Goal: Task Accomplishment & Management: Manage account settings

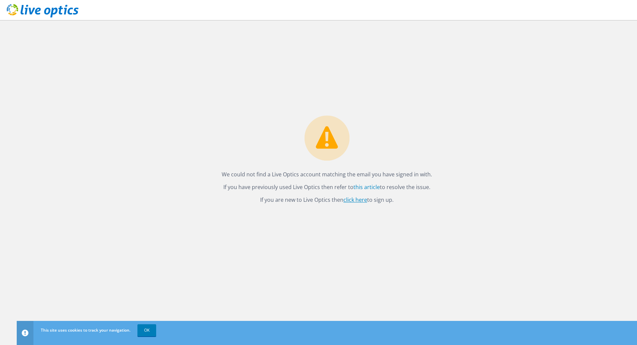
click at [355, 201] on link "click here" at bounding box center [355, 199] width 24 height 7
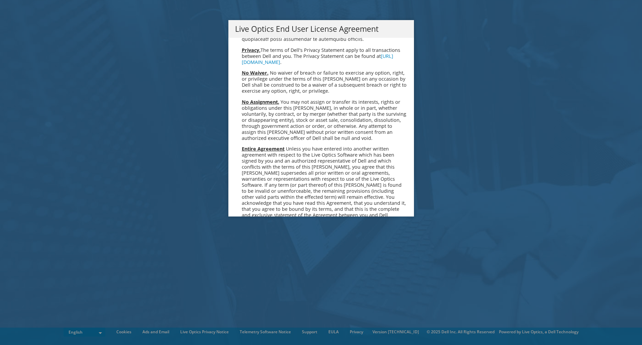
scroll to position [2528, 0]
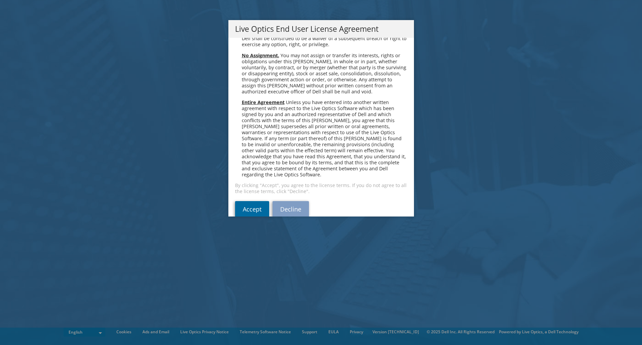
click at [246, 201] on link "Accept" at bounding box center [252, 209] width 34 height 16
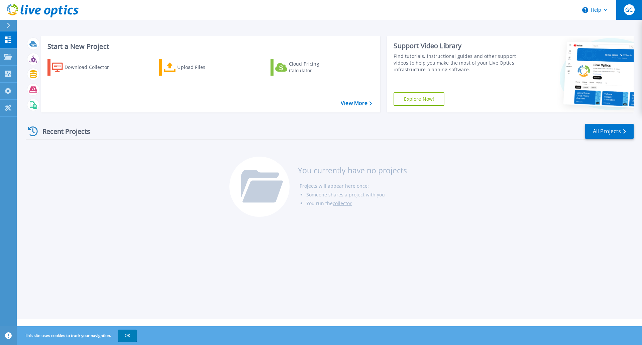
click at [624, 11] on div "GC" at bounding box center [629, 9] width 11 height 11
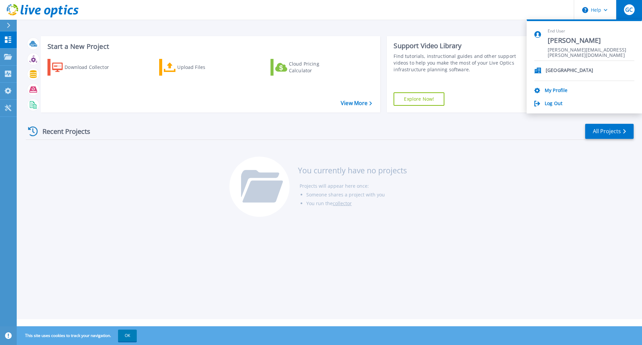
click at [9, 24] on icon at bounding box center [8, 25] width 3 height 5
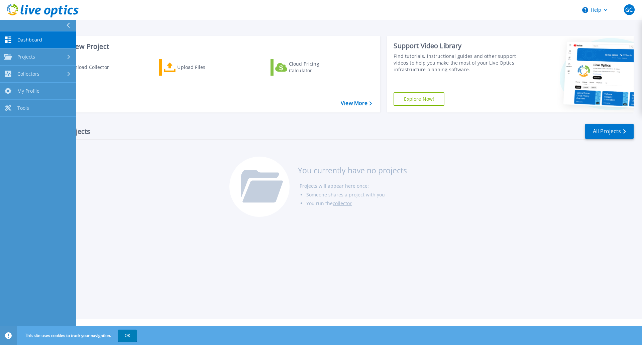
click at [277, 29] on div "Start a New Project Download Collector Upload Files Cloud Pricing Calculator Vi…" at bounding box center [329, 159] width 625 height 319
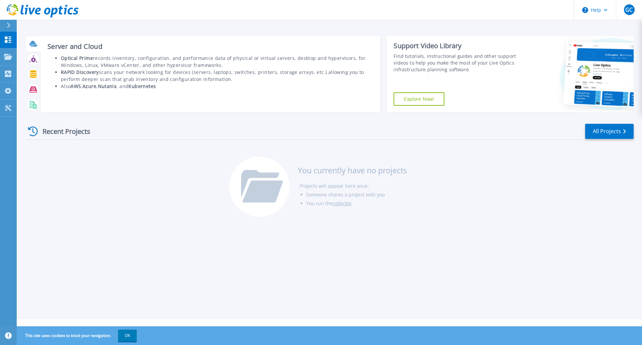
click at [35, 44] on icon at bounding box center [32, 43] width 7 height 5
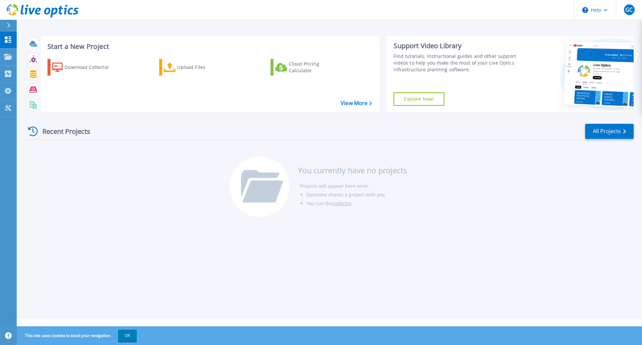
click at [41, 129] on div "Recent Projects" at bounding box center [63, 131] width 74 height 16
click at [7, 23] on icon at bounding box center [9, 25] width 4 height 5
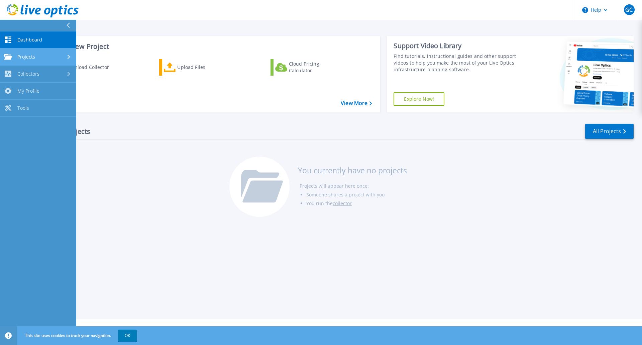
click at [38, 54] on div "Projects" at bounding box center [38, 57] width 68 height 6
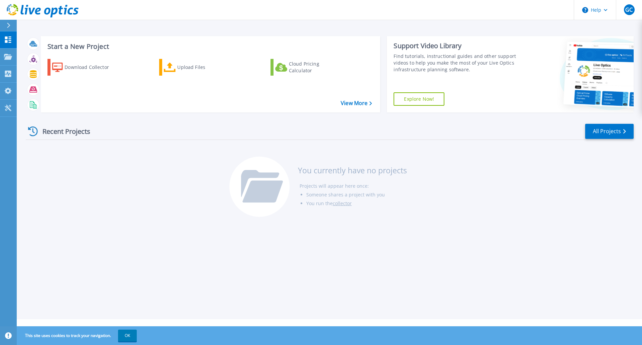
click at [211, 24] on div "Start a New Project Download Collector Upload Files Cloud Pricing Calculator Vi…" at bounding box center [329, 159] width 625 height 319
click at [80, 70] on div "Download Collector" at bounding box center [91, 67] width 53 height 13
click at [625, 9] on div "GC" at bounding box center [629, 9] width 11 height 11
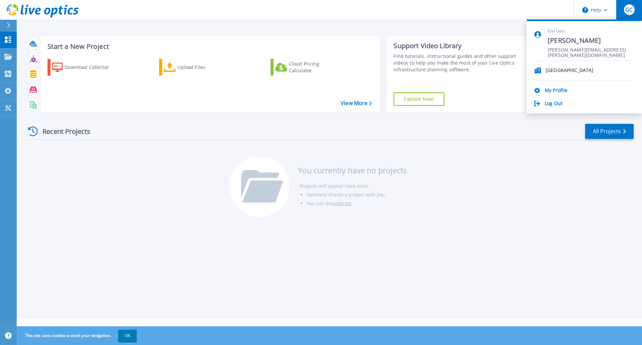
click at [582, 68] on p "[GEOGRAPHIC_DATA]" at bounding box center [569, 71] width 47 height 6
click at [538, 69] on icon at bounding box center [537, 71] width 7 height 6
drag, startPoint x: 538, startPoint y: 69, endPoint x: 543, endPoint y: 69, distance: 5.0
click at [539, 69] on icon at bounding box center [537, 71] width 7 height 6
click at [565, 70] on p "[GEOGRAPHIC_DATA]" at bounding box center [569, 71] width 47 height 6
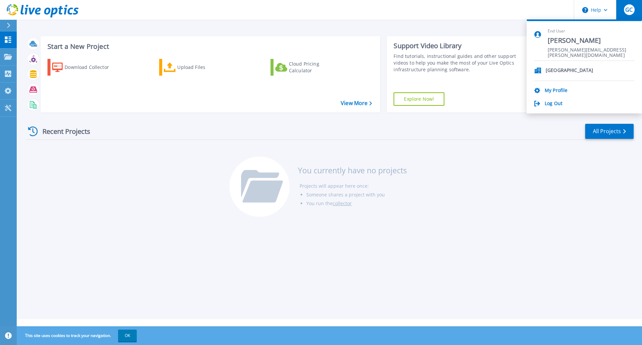
drag, startPoint x: 573, startPoint y: 69, endPoint x: 569, endPoint y: 72, distance: 4.9
click at [573, 70] on p "[GEOGRAPHIC_DATA]" at bounding box center [569, 71] width 47 height 6
click at [566, 91] on link "My Profile" at bounding box center [556, 91] width 23 height 6
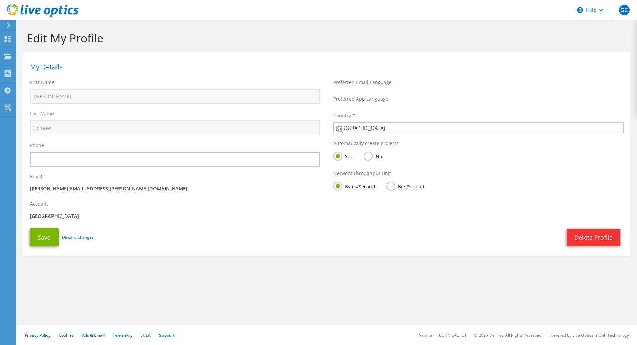
select select "75"
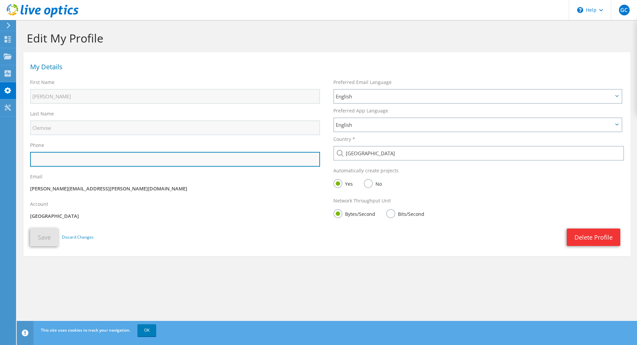
click at [88, 154] on input "text" at bounding box center [175, 159] width 290 height 15
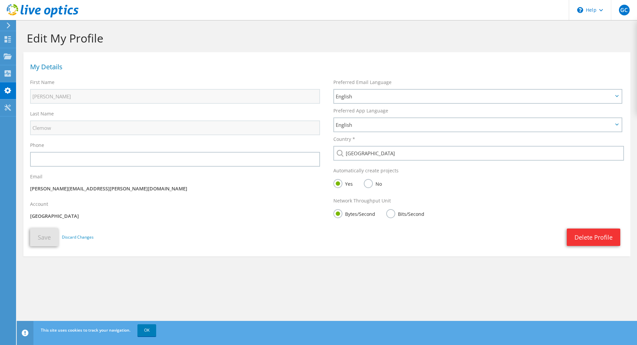
click at [138, 184] on div "Email [PERSON_NAME][EMAIL_ADDRESS][PERSON_NAME][DOMAIN_NAME]" at bounding box center [174, 183] width 303 height 27
click at [11, 61] on div at bounding box center [8, 56] width 8 height 7
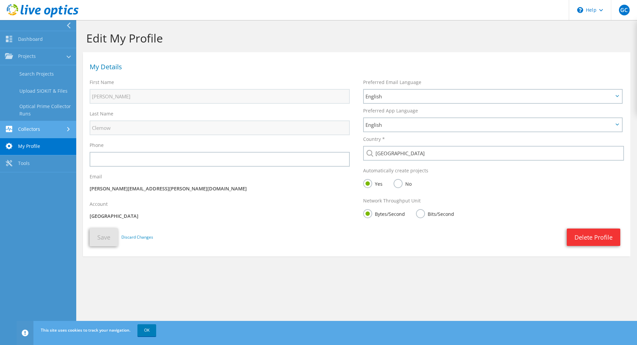
click at [48, 131] on link "Collectors" at bounding box center [38, 129] width 76 height 17
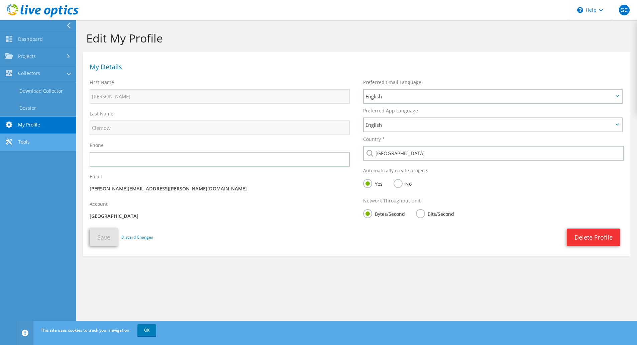
click at [30, 139] on link "Tools" at bounding box center [38, 142] width 76 height 17
